Goal: Information Seeking & Learning: Learn about a topic

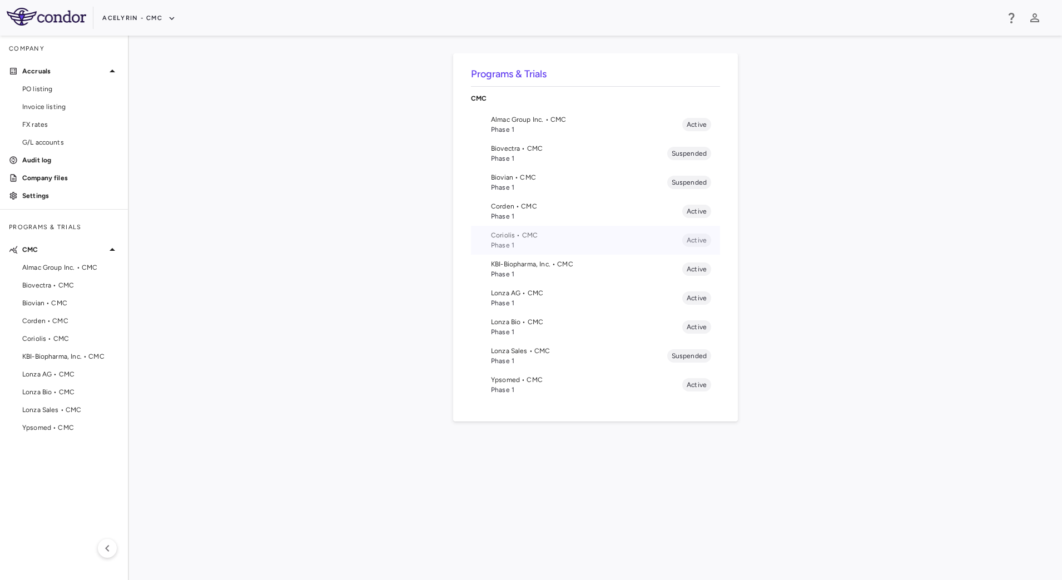
click at [523, 235] on span "Coriolis • CMC" at bounding box center [586, 235] width 191 height 10
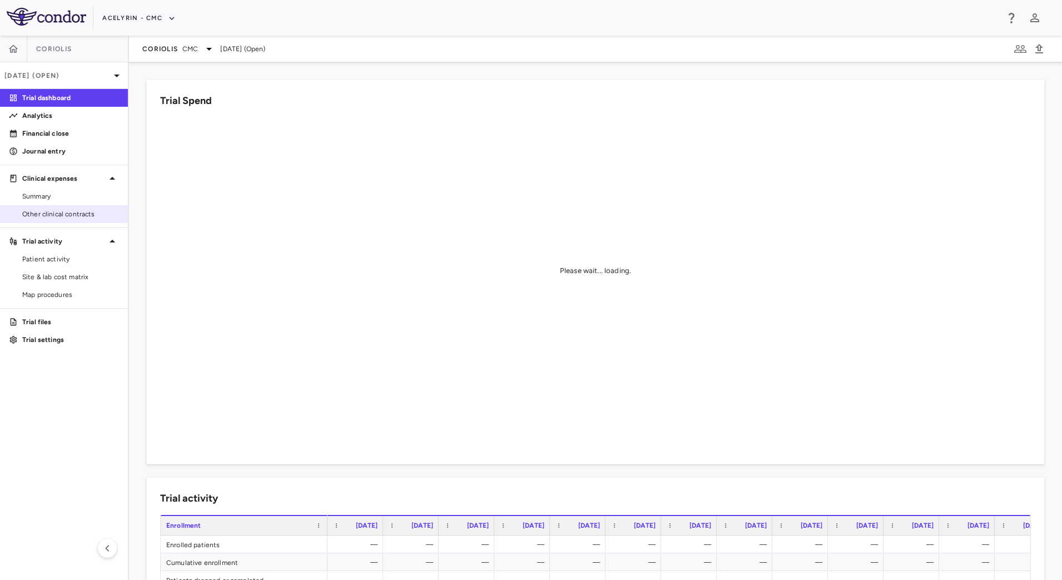
click at [58, 220] on link "Other clinical contracts" at bounding box center [64, 214] width 128 height 17
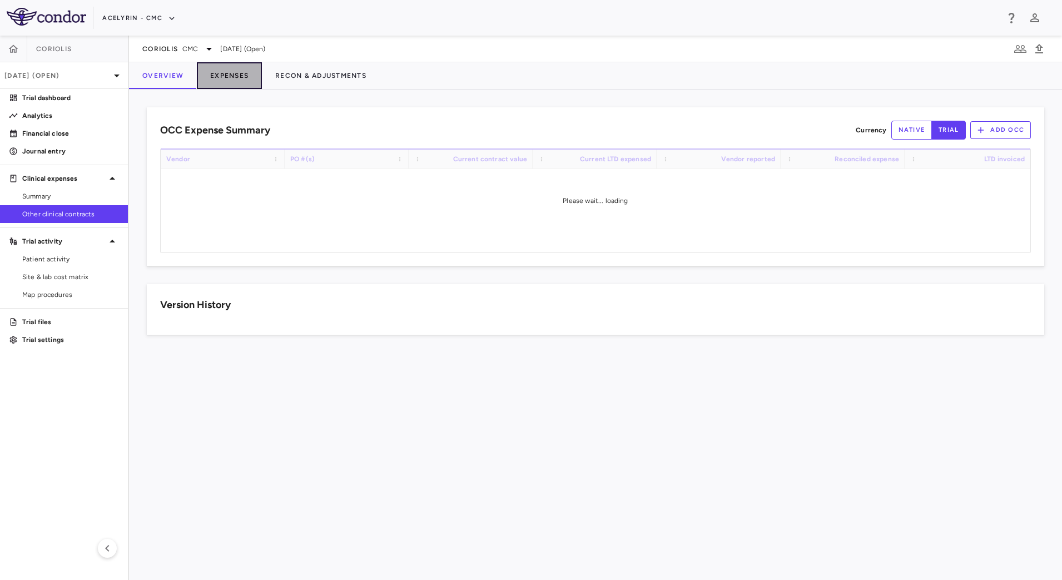
click at [231, 80] on button "Expenses" at bounding box center [229, 75] width 65 height 27
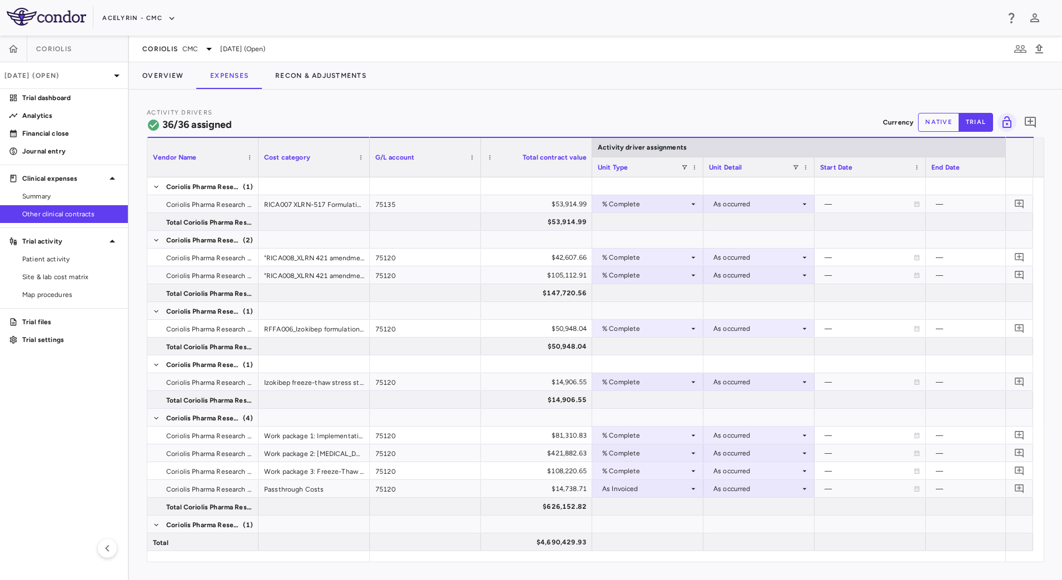
click at [936, 125] on button "native" at bounding box center [938, 122] width 41 height 19
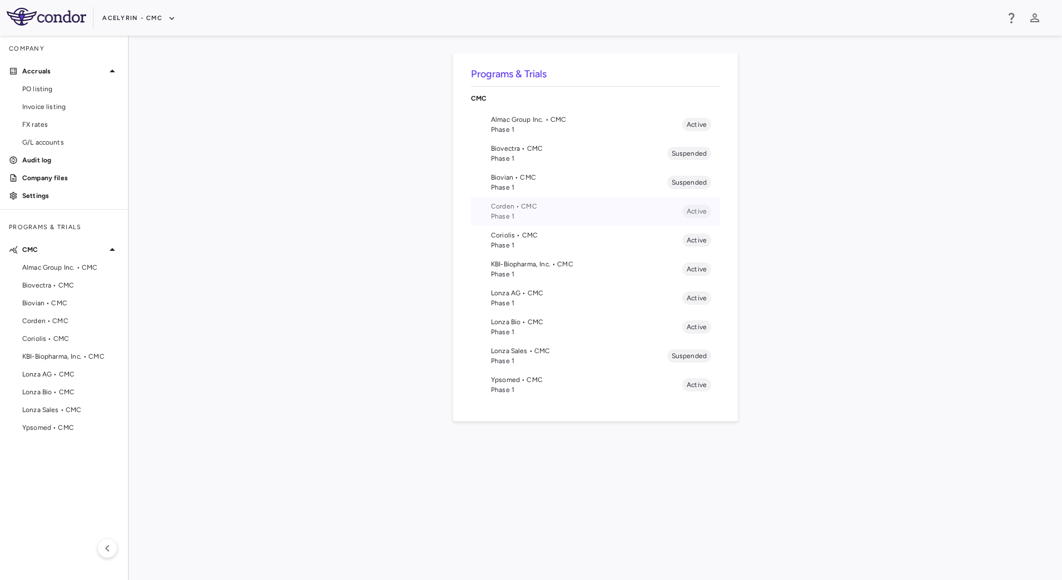
click at [527, 209] on span "Corden • CMC" at bounding box center [586, 206] width 191 height 10
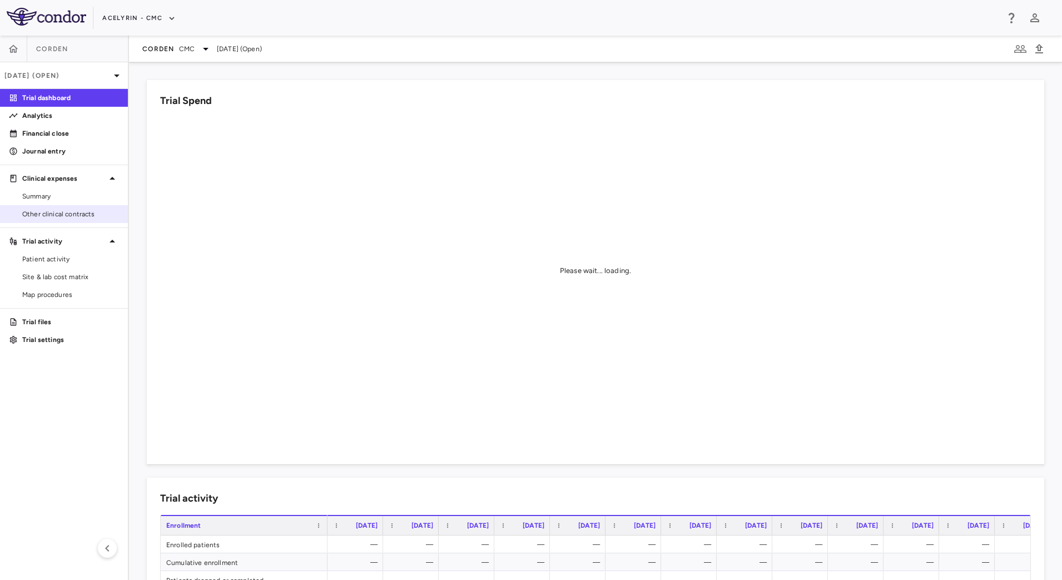
drag, startPoint x: 49, startPoint y: 210, endPoint x: 104, endPoint y: 210, distance: 54.5
click at [49, 210] on span "Other clinical contracts" at bounding box center [70, 214] width 97 height 10
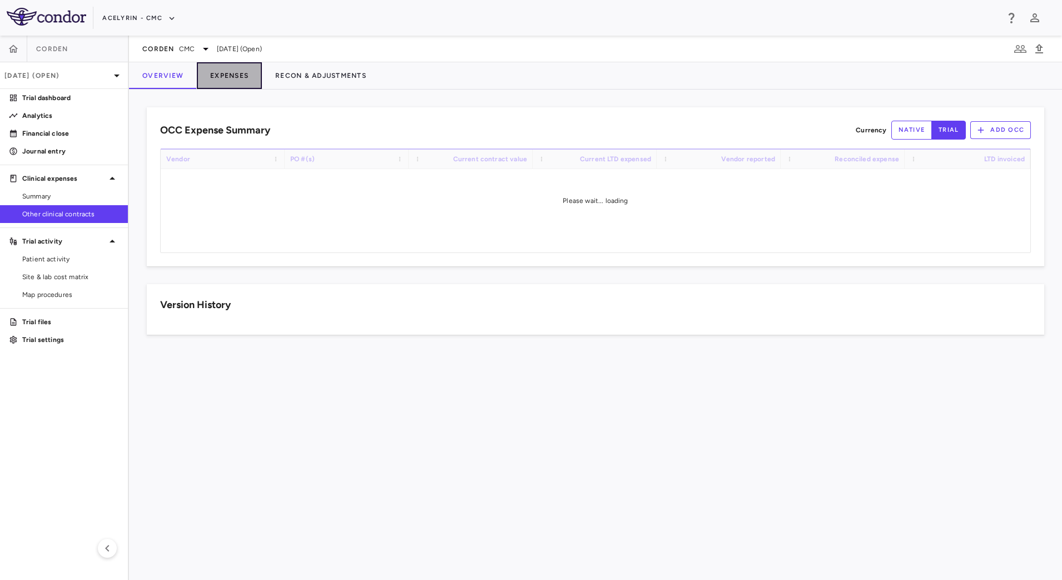
click at [243, 80] on button "Expenses" at bounding box center [229, 75] width 65 height 27
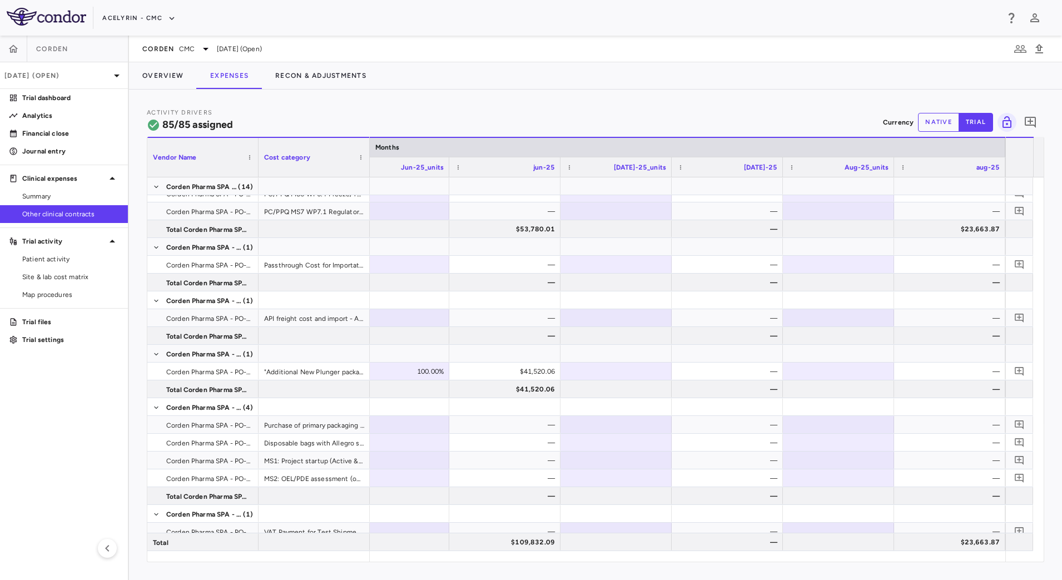
scroll to position [1939, 0]
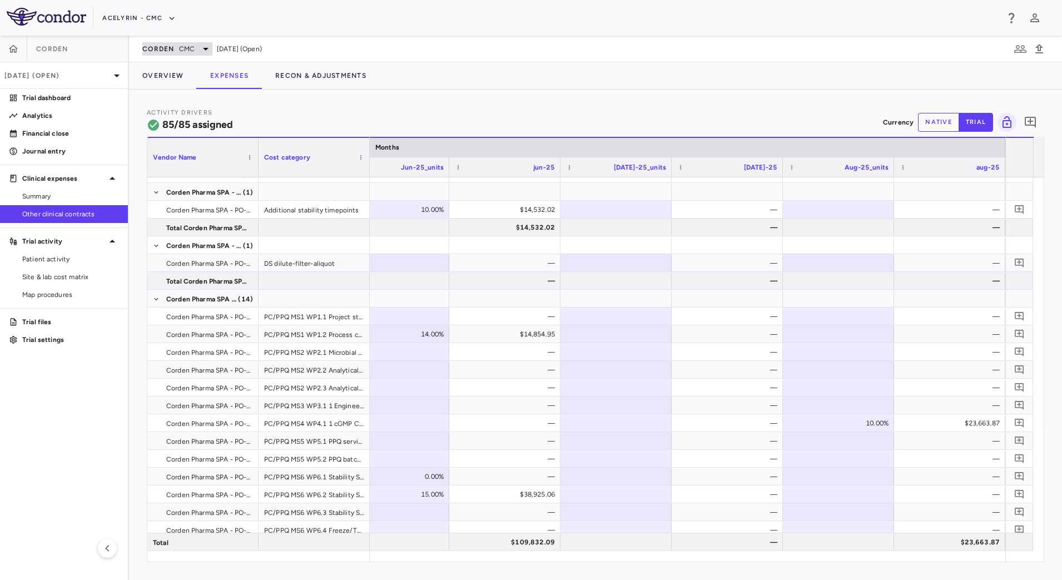
click at [199, 51] on icon at bounding box center [205, 48] width 13 height 13
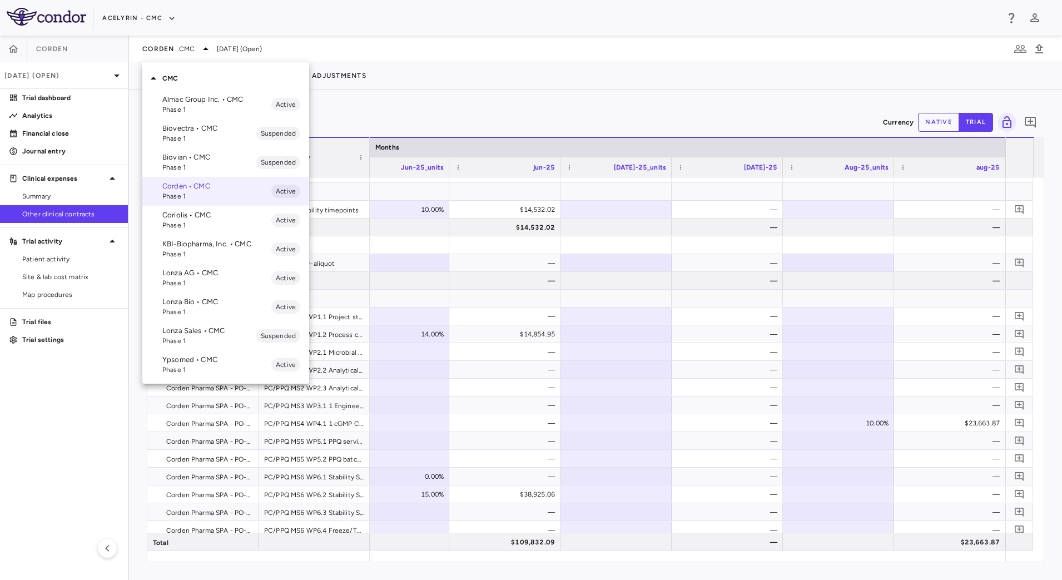
click at [216, 282] on span "Phase 1" at bounding box center [216, 283] width 109 height 10
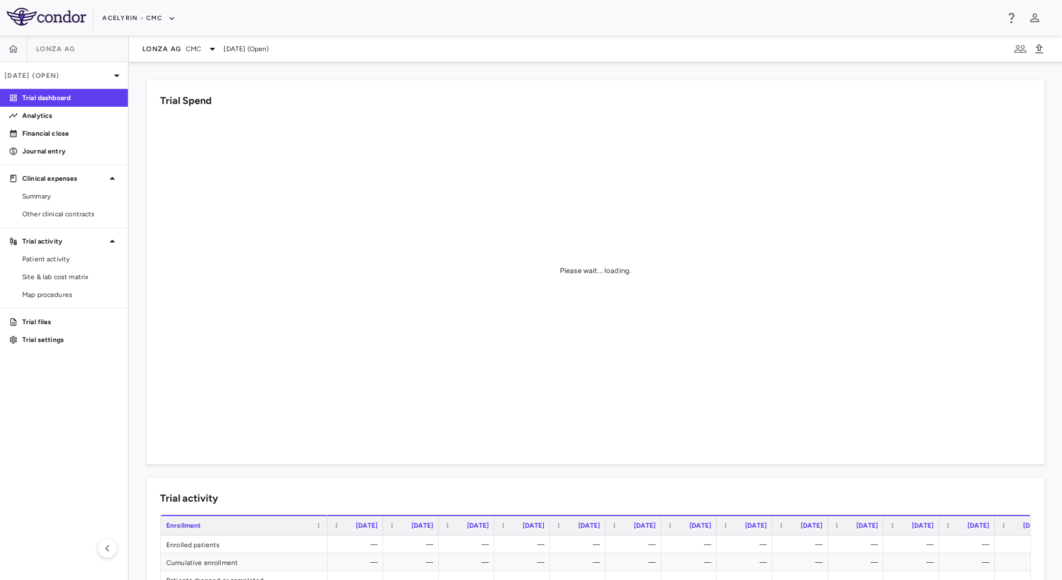
click at [63, 225] on aside "Lonza AG Aug 2025 (Open) Trial dashboard Analytics Financial close Journal entr…" at bounding box center [64, 308] width 129 height 544
click at [69, 219] on link "Other clinical contracts" at bounding box center [64, 214] width 128 height 17
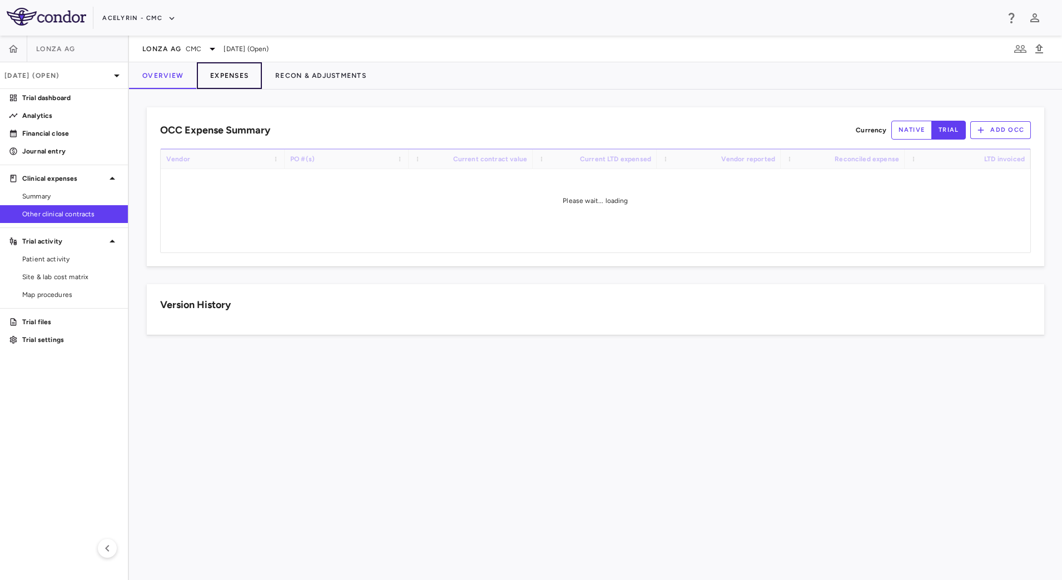
click at [232, 74] on button "Expenses" at bounding box center [229, 75] width 65 height 27
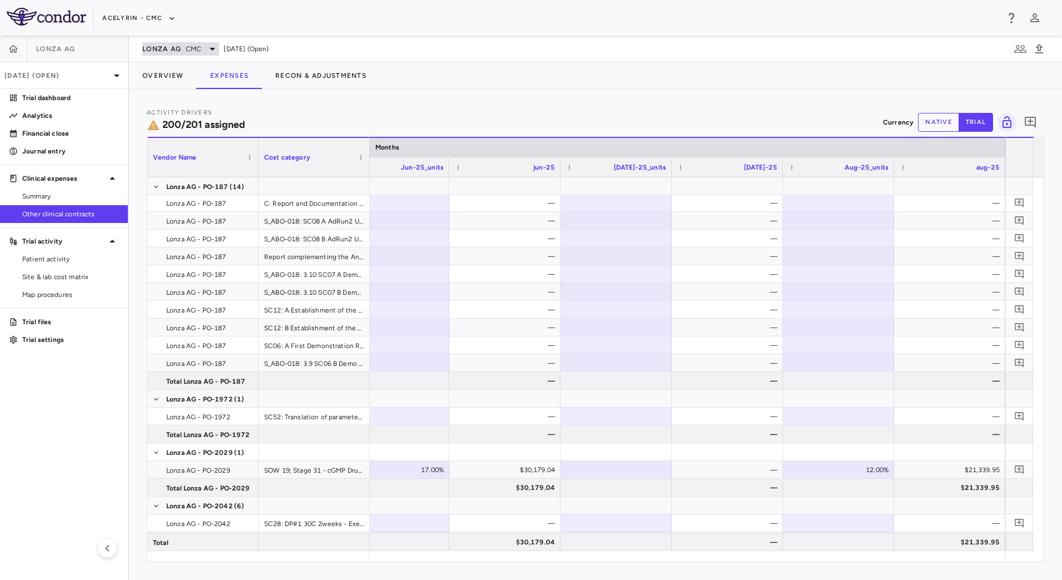
click at [176, 50] on span "Lonza AG" at bounding box center [161, 48] width 39 height 9
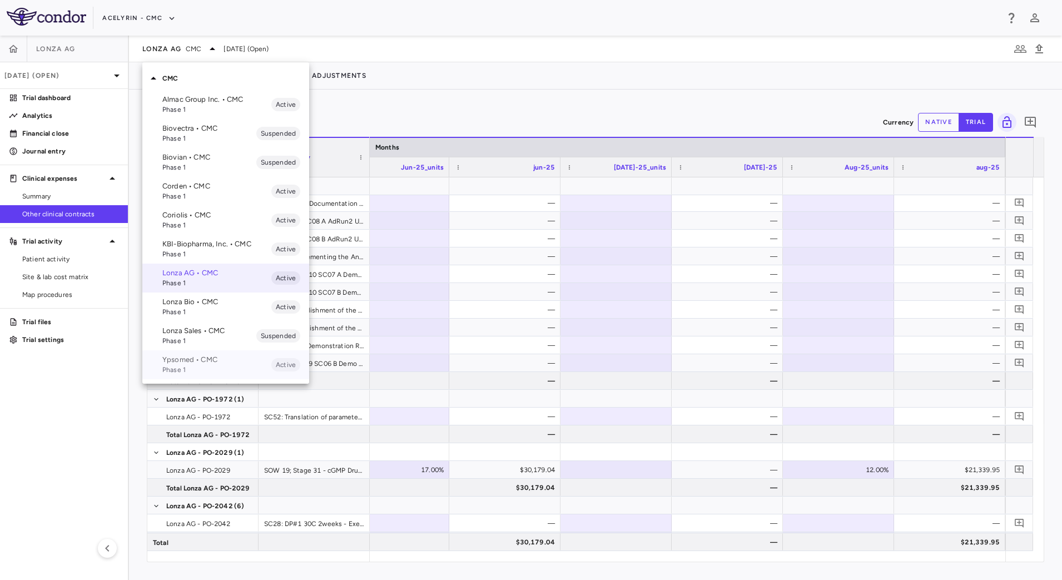
click at [197, 361] on p "Ypsomed • CMC" at bounding box center [216, 360] width 109 height 10
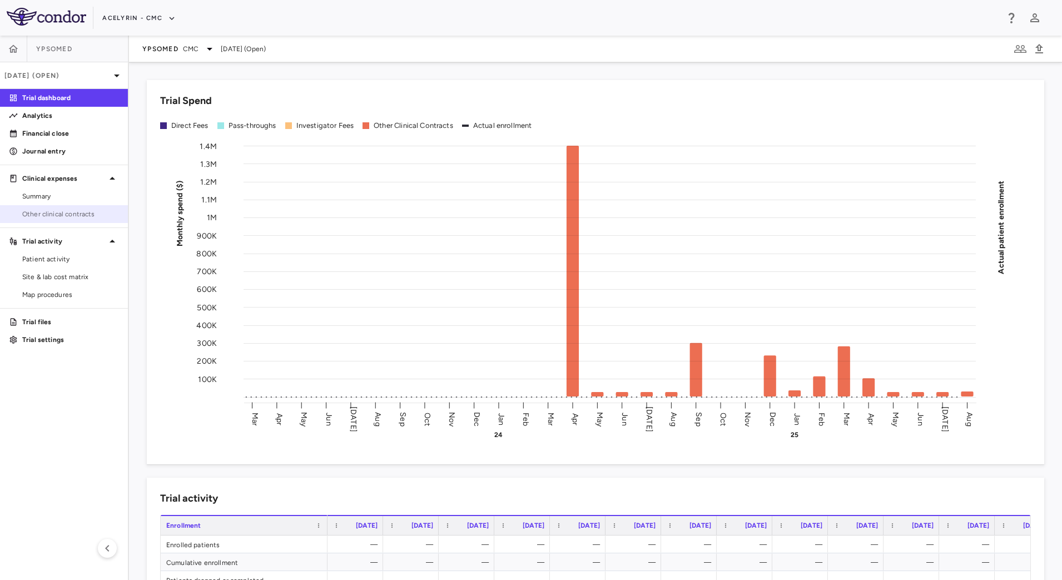
click at [76, 210] on span "Other clinical contracts" at bounding box center [70, 214] width 97 height 10
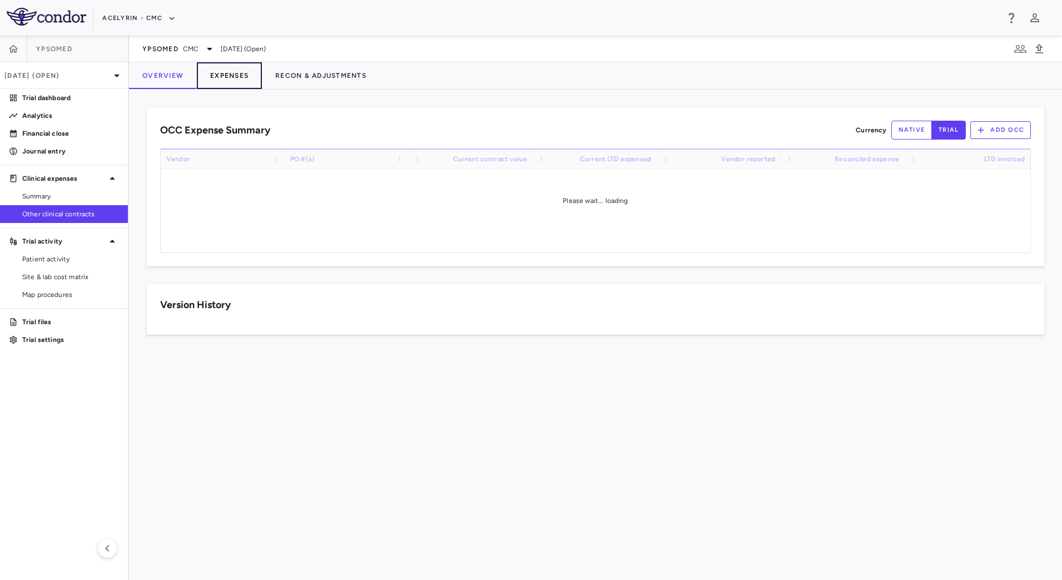
click at [242, 78] on button "Expenses" at bounding box center [229, 75] width 65 height 27
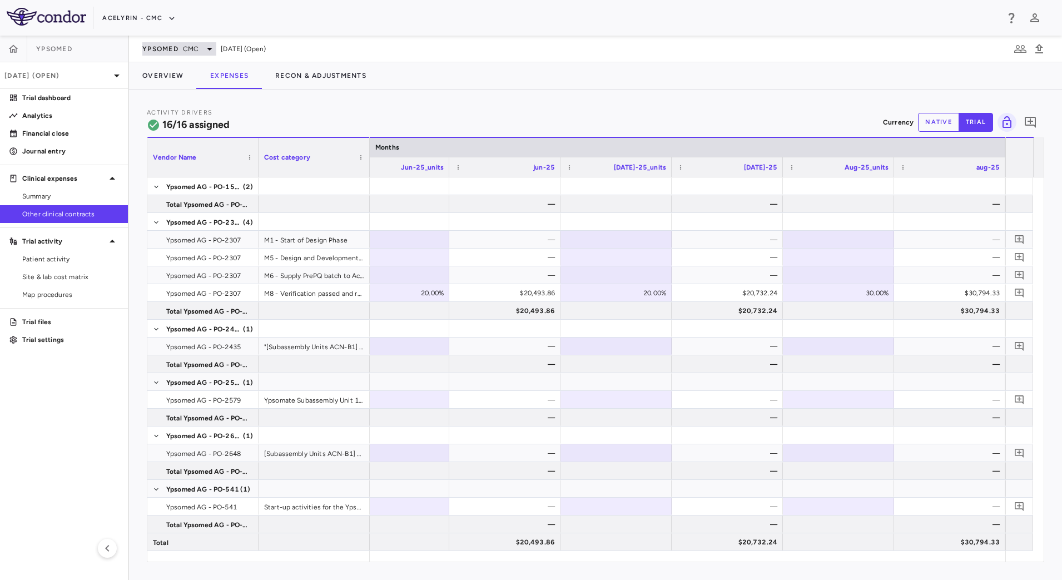
click at [195, 49] on span "CMC" at bounding box center [191, 49] width 16 height 10
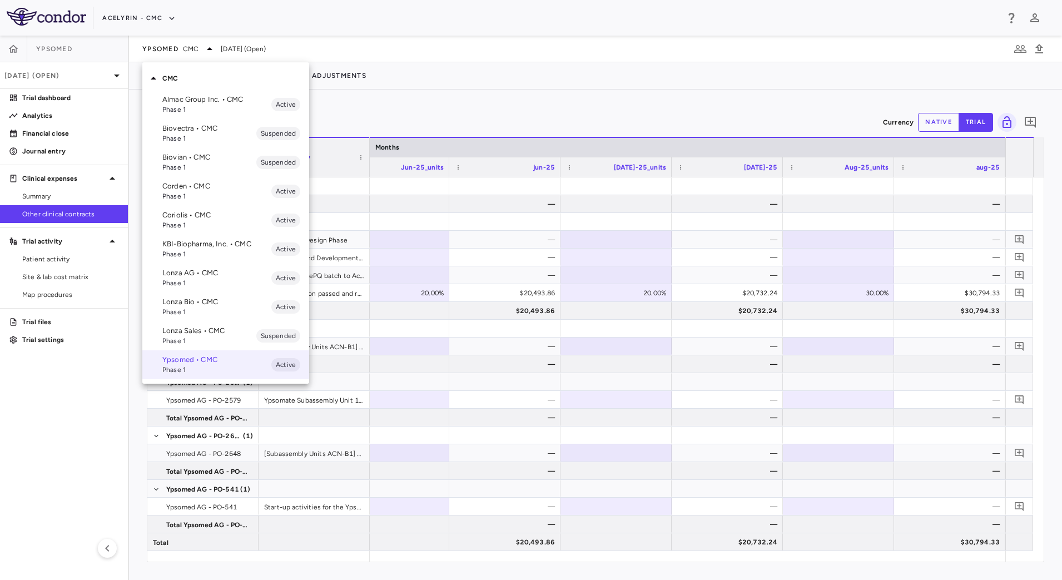
click at [206, 214] on p "Coriolis • CMC" at bounding box center [216, 215] width 109 height 10
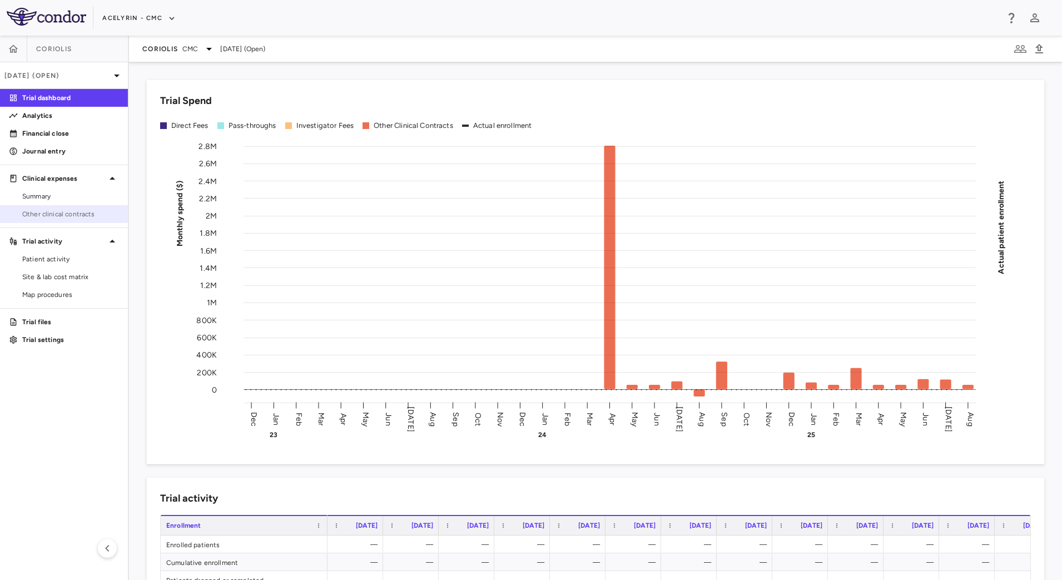
click at [76, 206] on link "Other clinical contracts" at bounding box center [64, 214] width 128 height 17
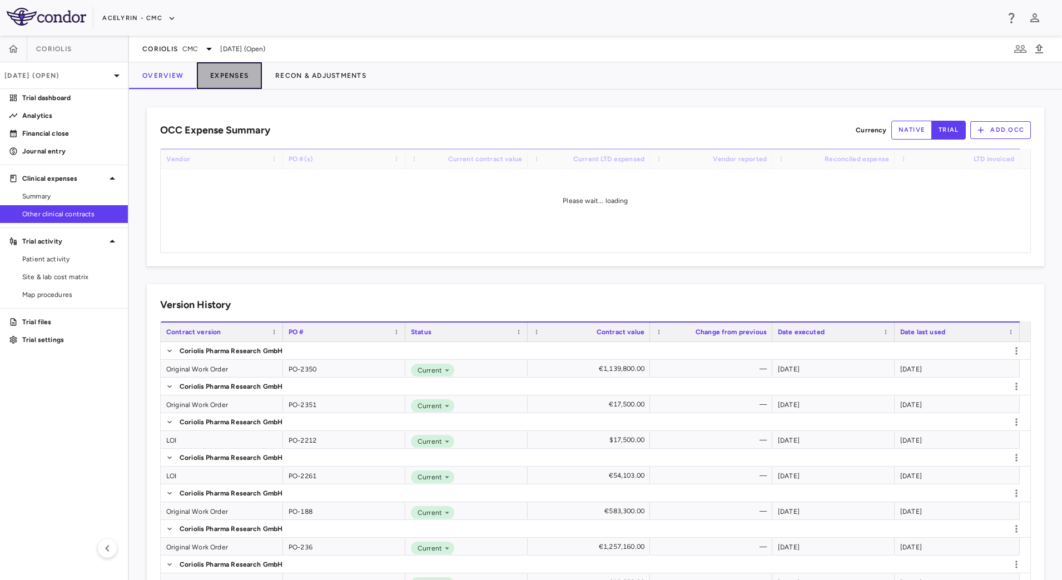
click at [247, 81] on button "Expenses" at bounding box center [229, 75] width 65 height 27
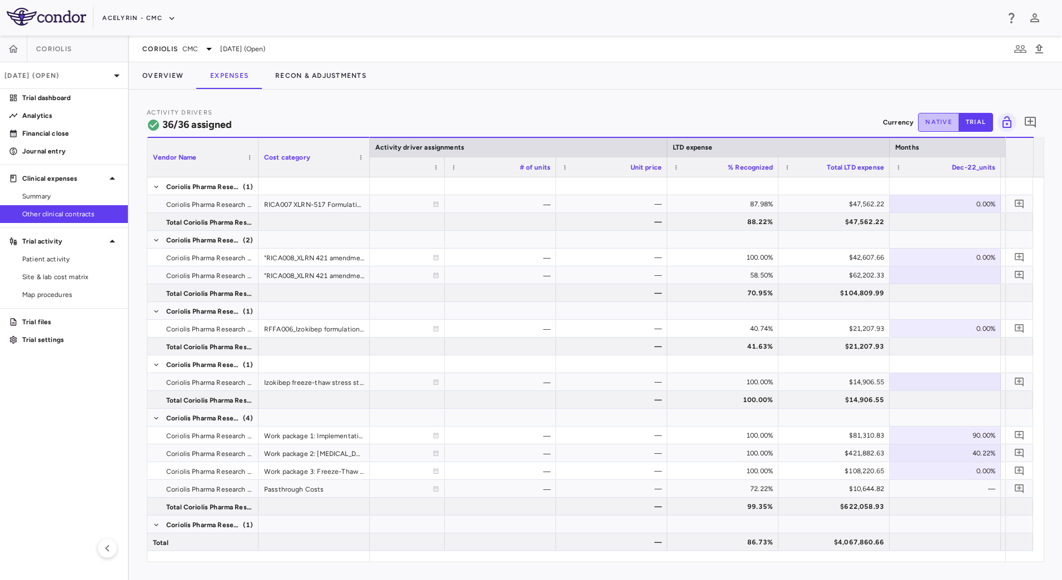
click at [929, 121] on button "native" at bounding box center [938, 122] width 41 height 19
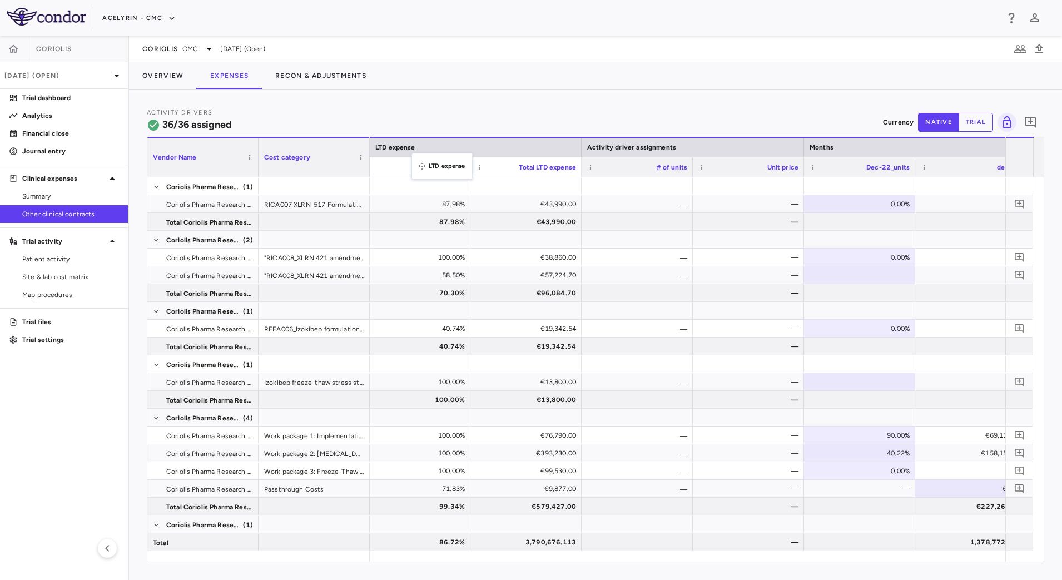
drag, startPoint x: 712, startPoint y: 150, endPoint x: 417, endPoint y: 160, distance: 294.9
drag, startPoint x: 466, startPoint y: 561, endPoint x: 454, endPoint y: 561, distance: 11.7
click at [454, 561] on div "Vendor Name Drag here to set column labels Vendor Name Cost category Activity d…" at bounding box center [596, 349] width 898 height 425
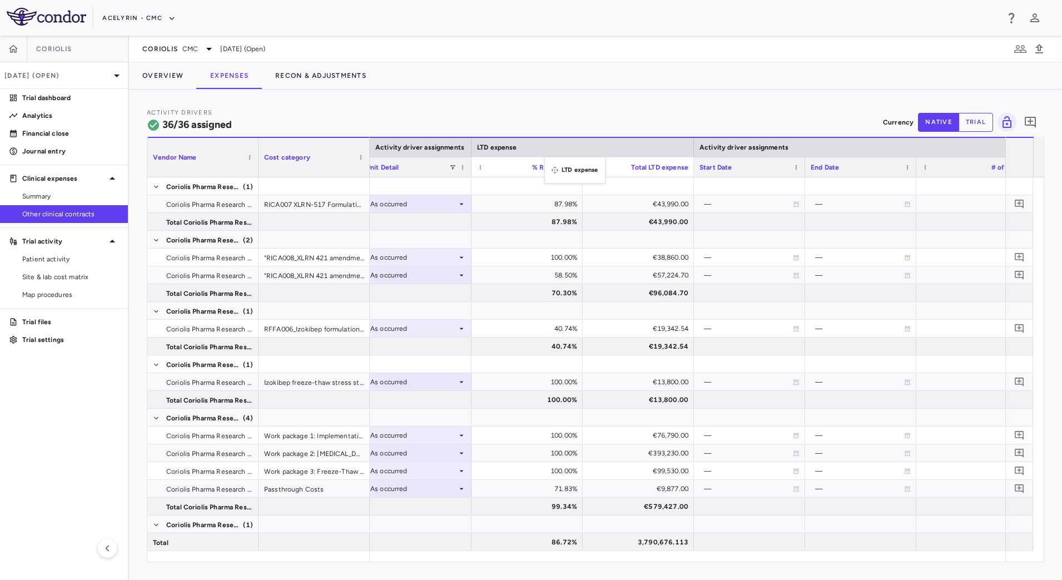
drag, startPoint x: 801, startPoint y: 149, endPoint x: 550, endPoint y: 163, distance: 251.2
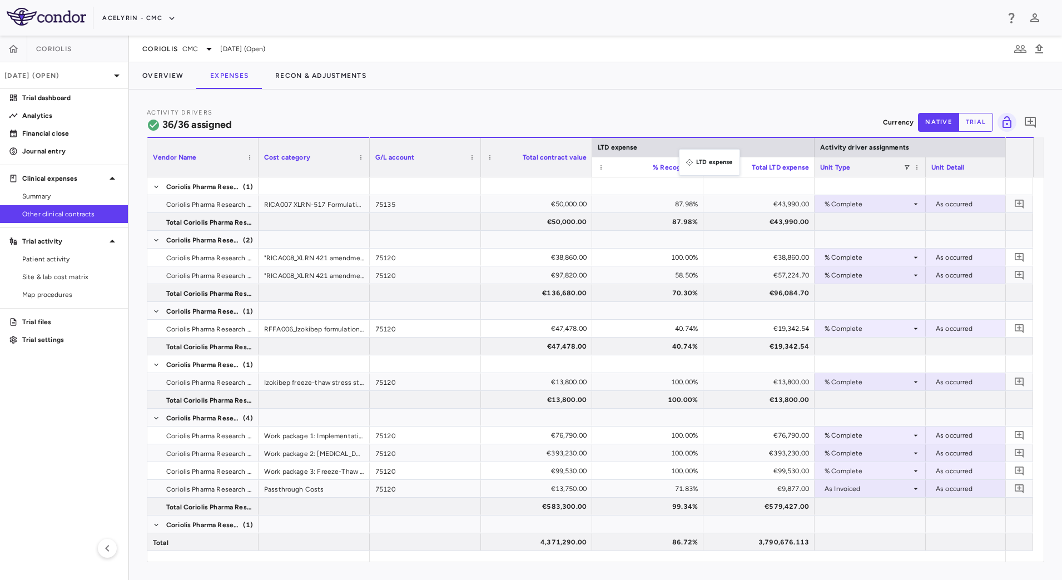
drag, startPoint x: 905, startPoint y: 150, endPoint x: 685, endPoint y: 156, distance: 220.8
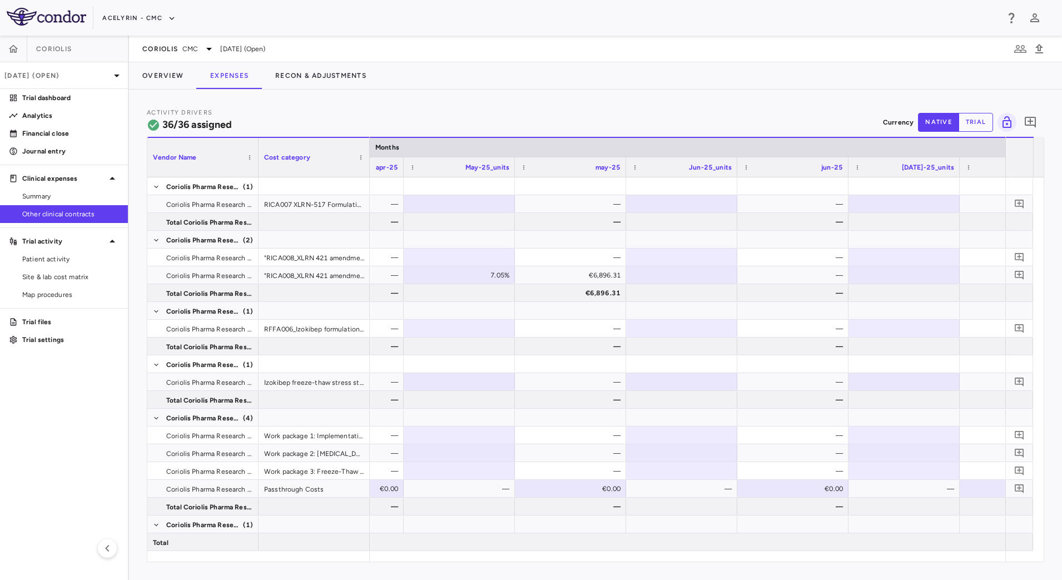
scroll to position [0, 7817]
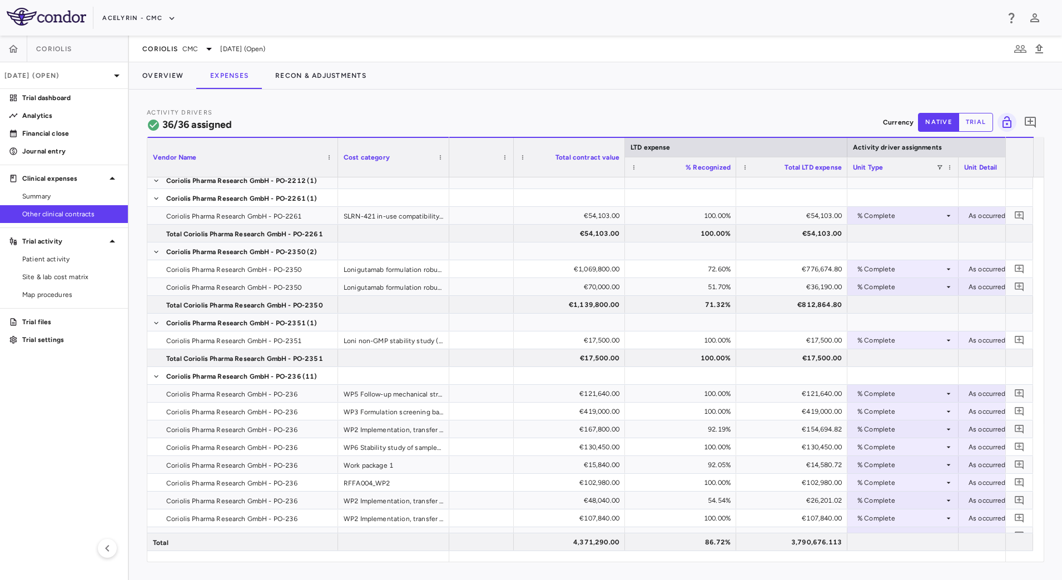
drag, startPoint x: 257, startPoint y: 170, endPoint x: 336, endPoint y: 180, distance: 80.2
click at [336, 180] on div "Vendor Name Cost category LTD expense Activity driver assignments G/L account (…" at bounding box center [595, 349] width 896 height 425
click at [757, 271] on div "€776,674.80" at bounding box center [794, 269] width 96 height 18
click at [777, 281] on div "€36,190.00" at bounding box center [794, 287] width 96 height 18
click at [697, 270] on div "72.60%" at bounding box center [683, 269] width 96 height 18
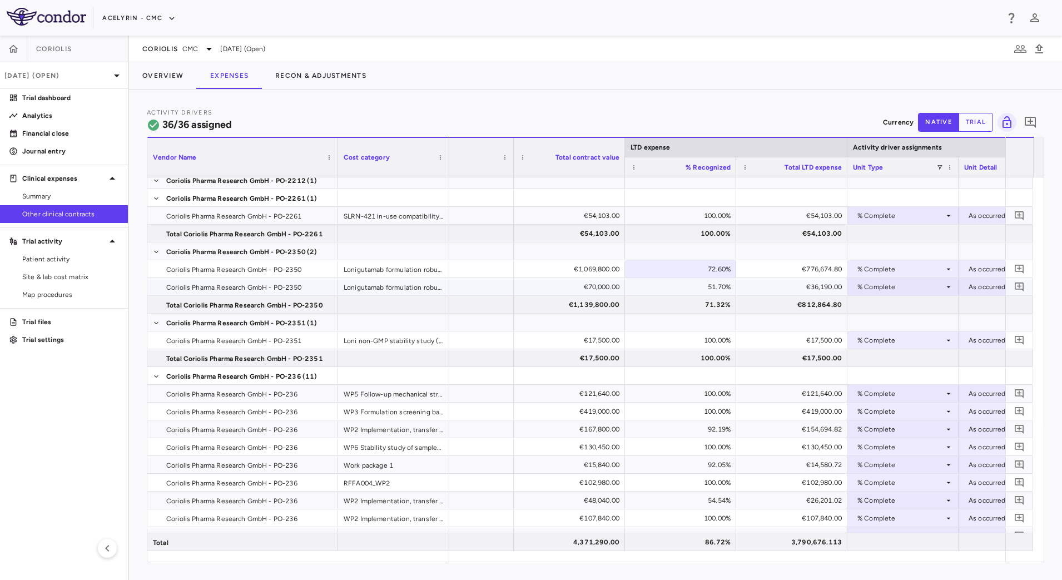
click at [678, 290] on div "51.70%" at bounding box center [683, 287] width 96 height 18
click at [190, 51] on span "CMC" at bounding box center [190, 49] width 16 height 10
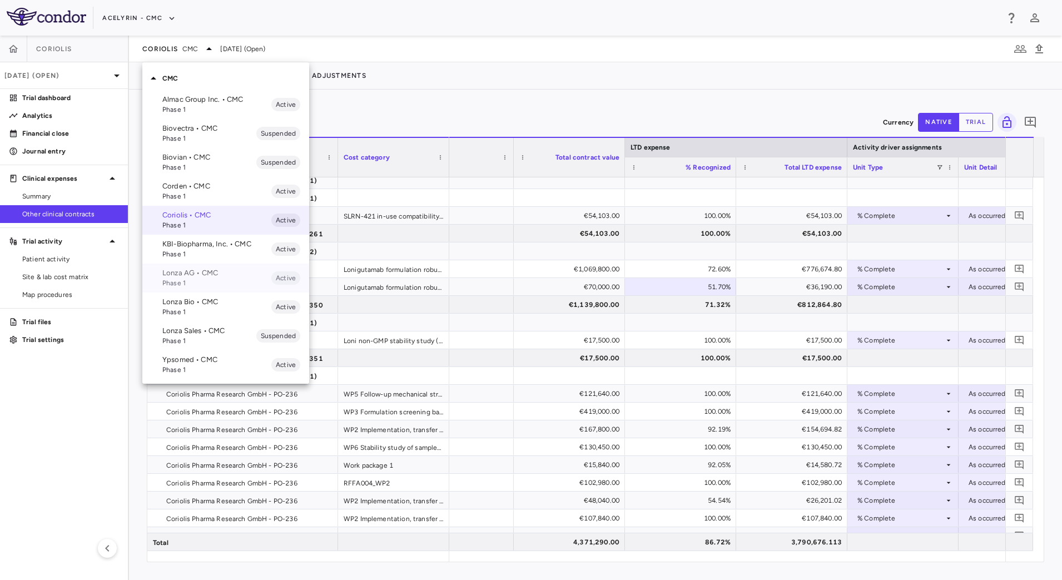
click at [216, 283] on span "Phase 1" at bounding box center [216, 283] width 109 height 10
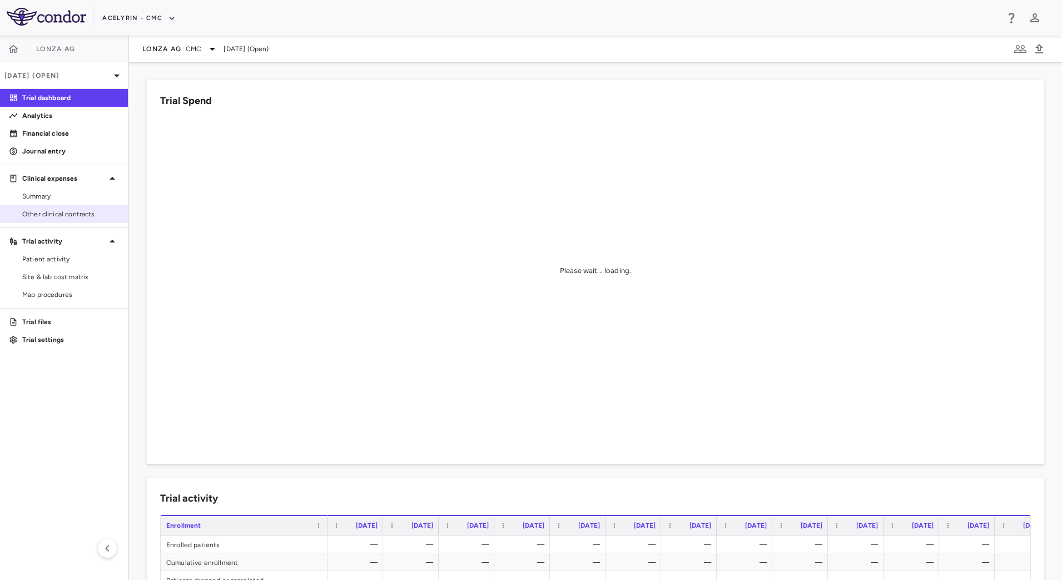
click at [67, 214] on span "Other clinical contracts" at bounding box center [70, 214] width 97 height 10
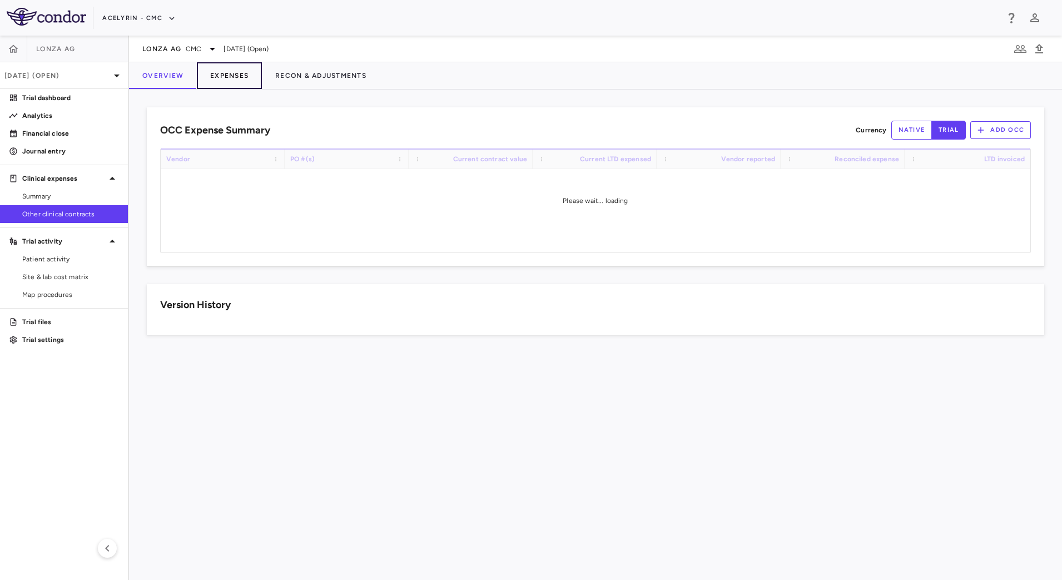
click at [226, 83] on button "Expenses" at bounding box center [229, 75] width 65 height 27
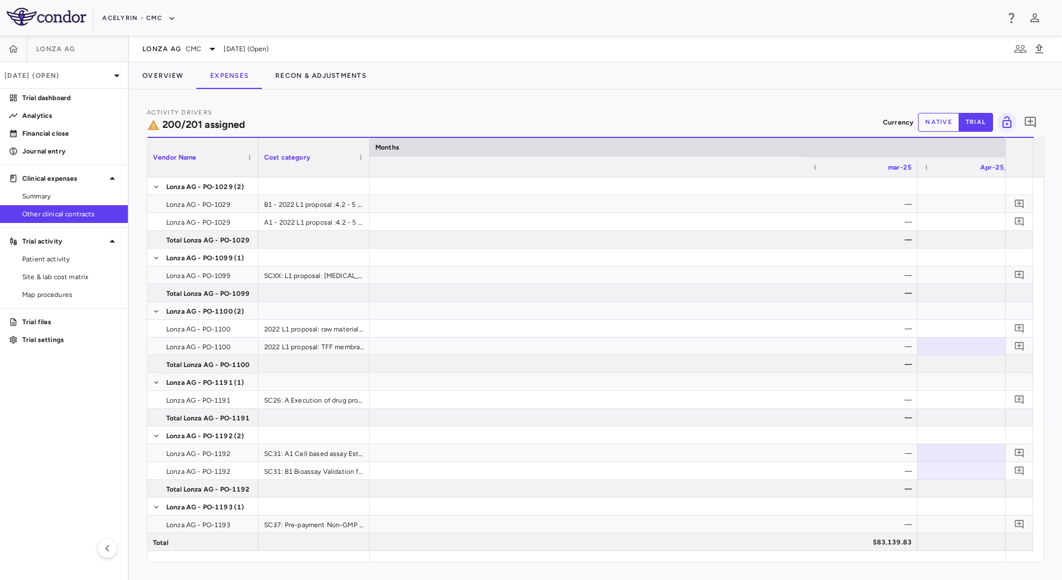
scroll to position [0, 10264]
